Goal: Task Accomplishment & Management: Manage account settings

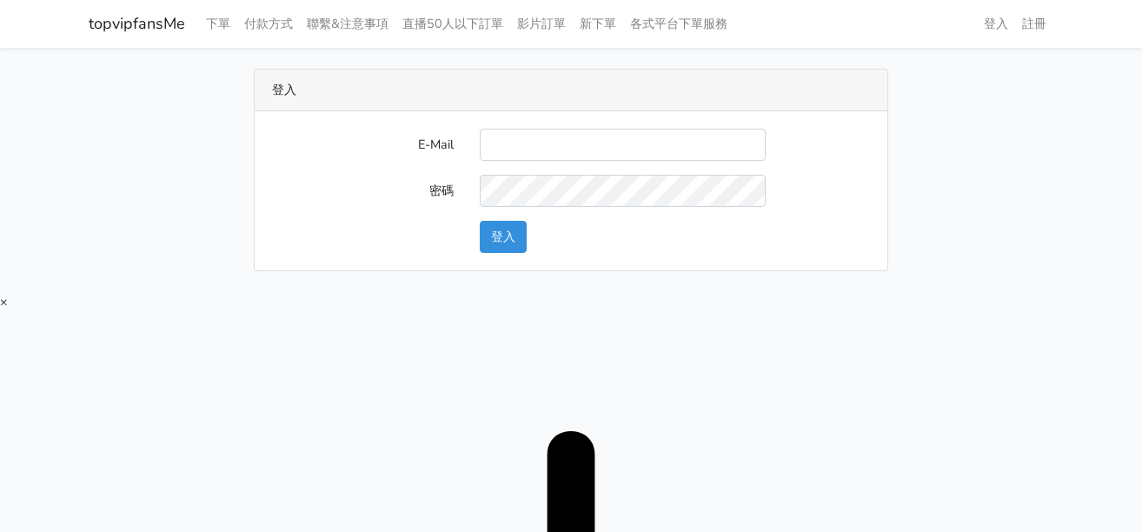
type input "[EMAIL_ADDRESS][DOMAIN_NAME]"
click at [509, 232] on button "登入" at bounding box center [503, 237] width 47 height 32
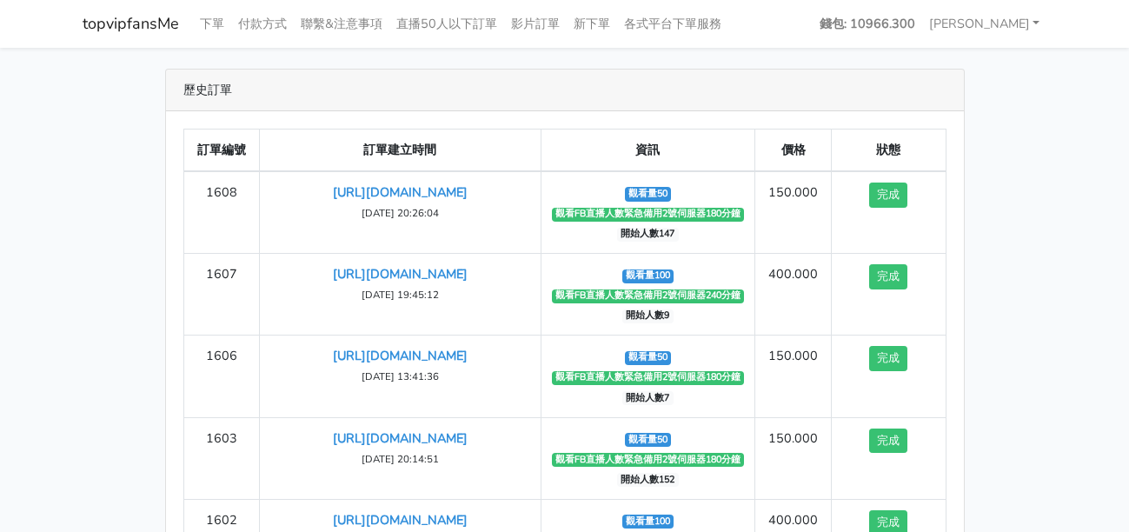
click at [943, 65] on main "歷史訂單 訂單編號 訂單建立時間 資訊 價格 狀態 1608 [URL][DOMAIN_NAME] ‹ 1" at bounding box center [564, 364] width 1129 height 632
